Goal: Check status

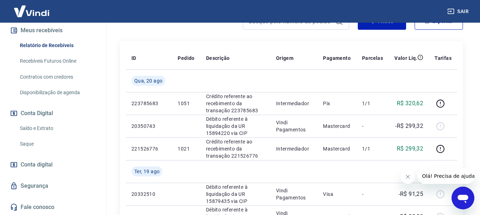
scroll to position [134, 0]
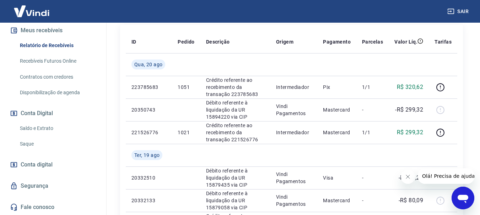
click at [42, 124] on link "Saldo e Extrato" at bounding box center [57, 128] width 81 height 15
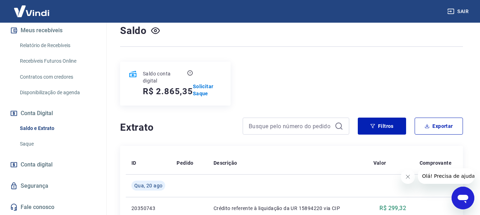
scroll to position [71, 0]
